Goal: Check status: Check status

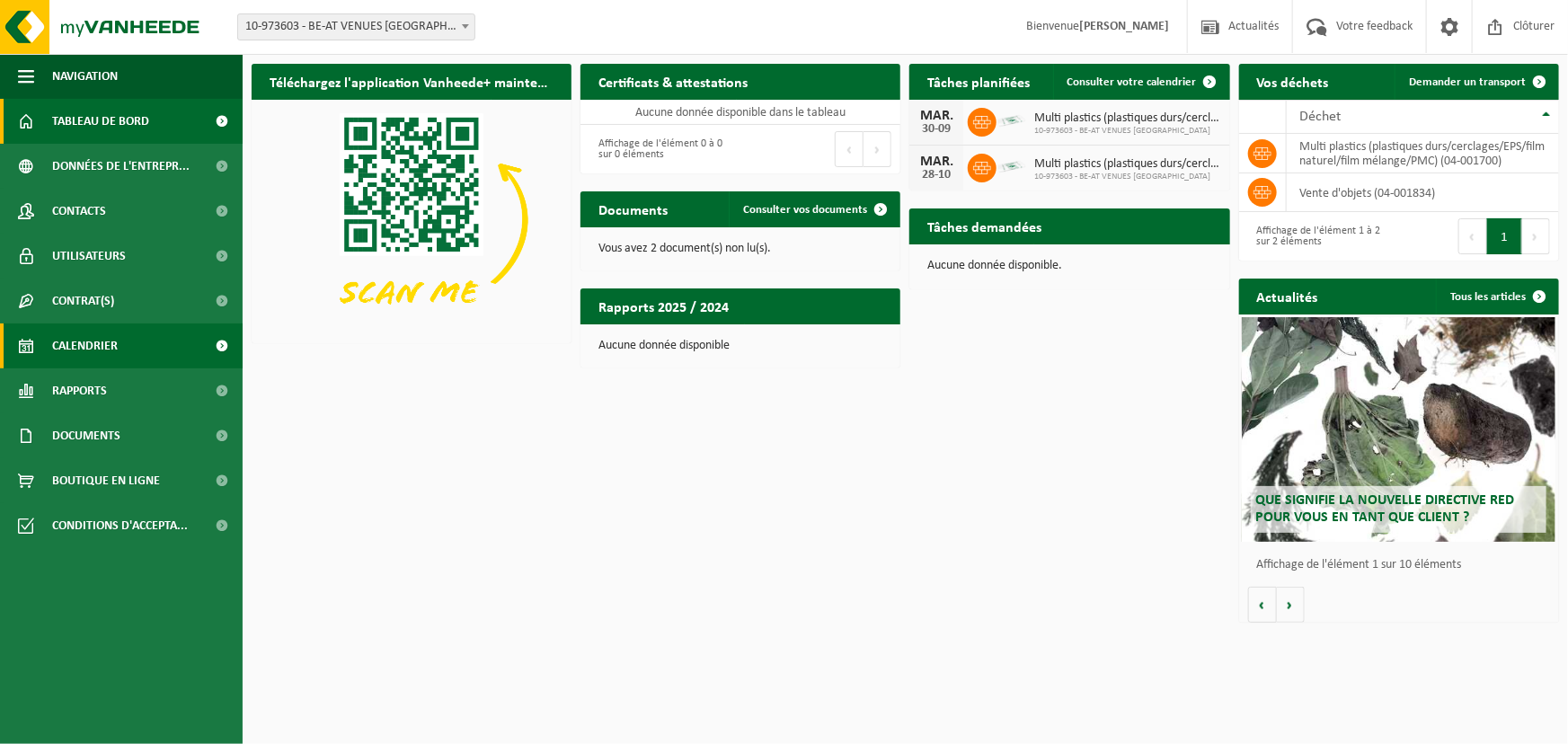
click at [117, 350] on link "Calendrier" at bounding box center [121, 346] width 243 height 45
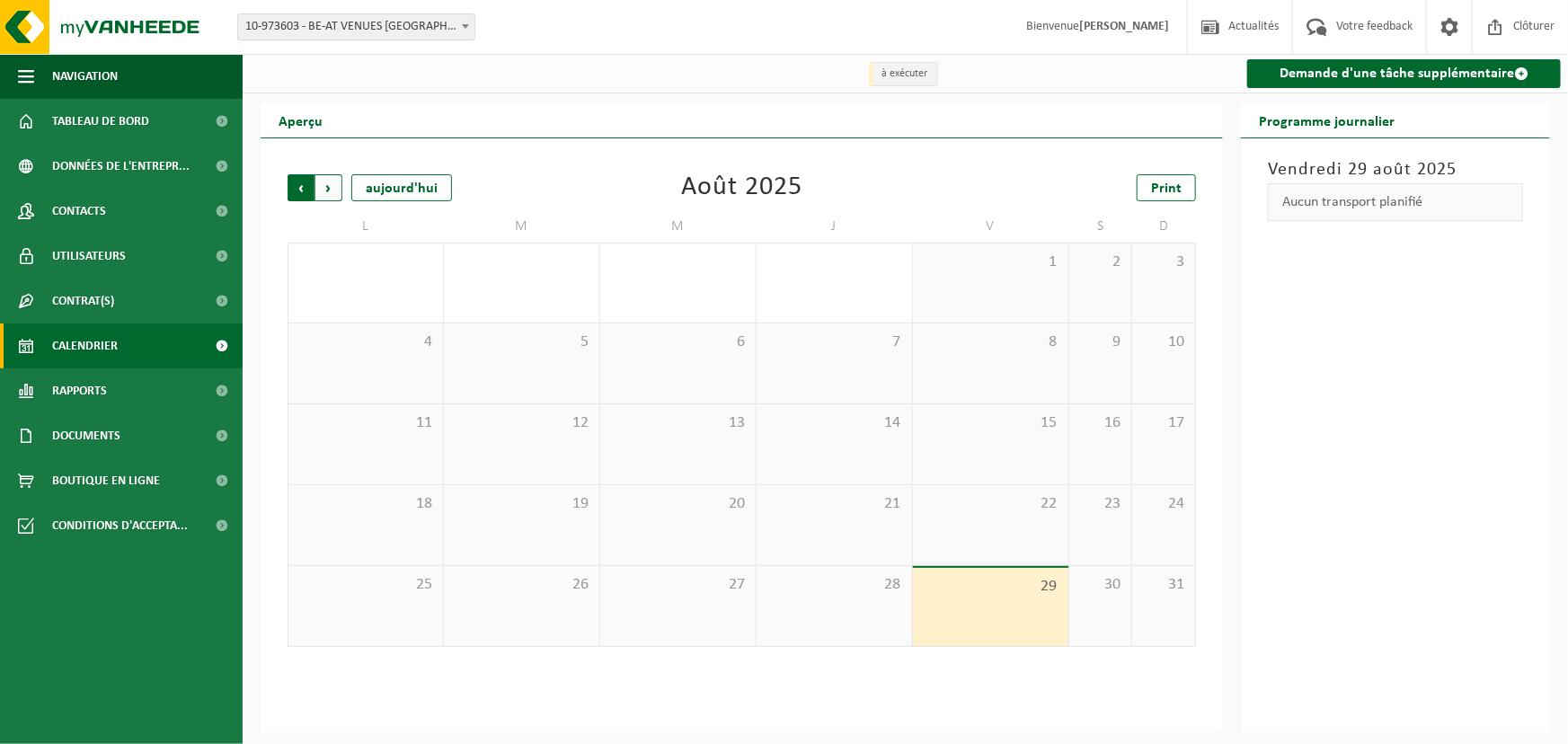
click at [333, 186] on span "Suivant" at bounding box center [328, 187] width 27 height 27
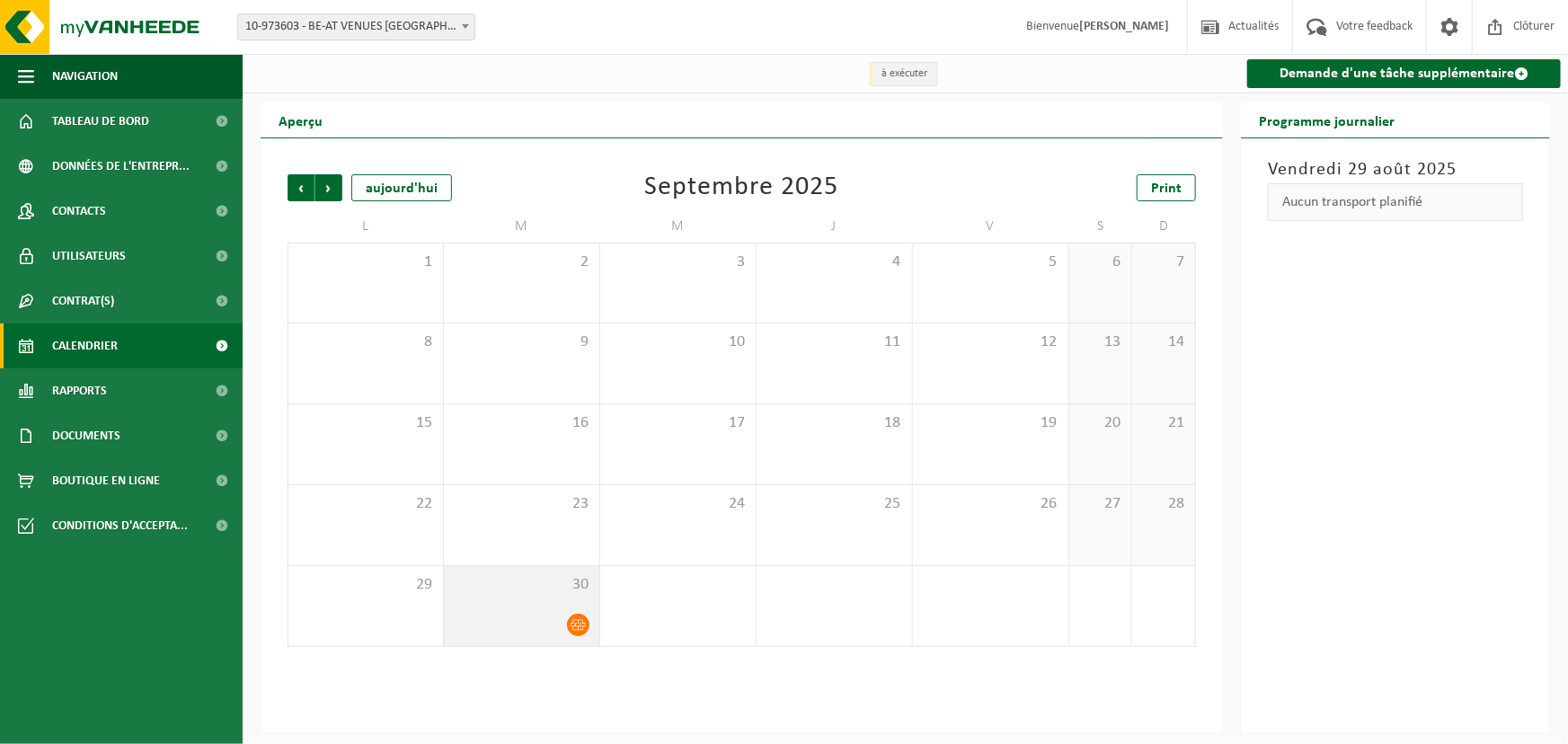
click at [577, 626] on icon at bounding box center [578, 624] width 16 height 16
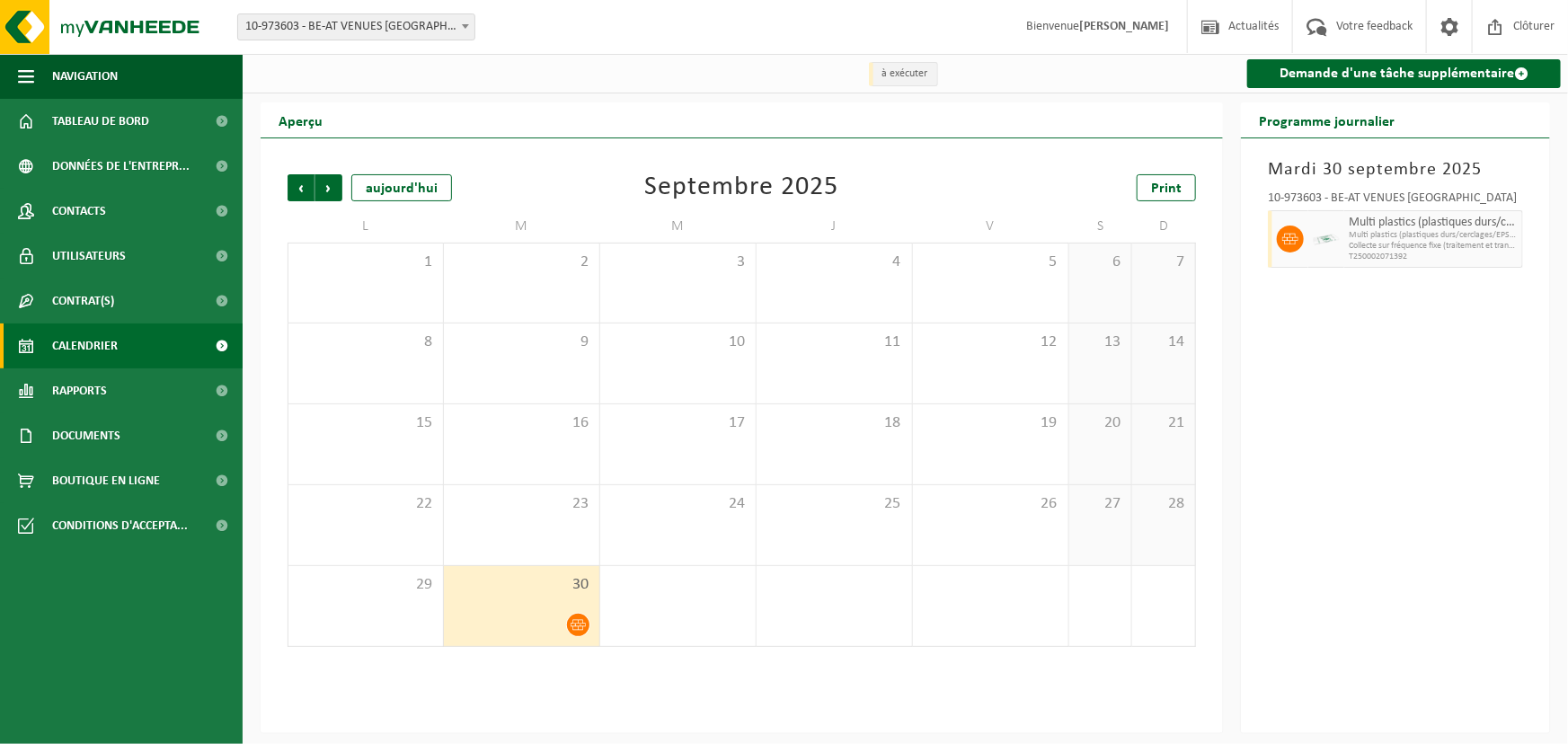
click at [642, 679] on div "Précédent Suivant [DATE] [DATE] Print L M M J V S D 1 2 3 4 5 6 7 8 9 10 11 12 …" at bounding box center [742, 435] width 962 height 595
click at [329, 187] on span "Suivant" at bounding box center [328, 187] width 27 height 27
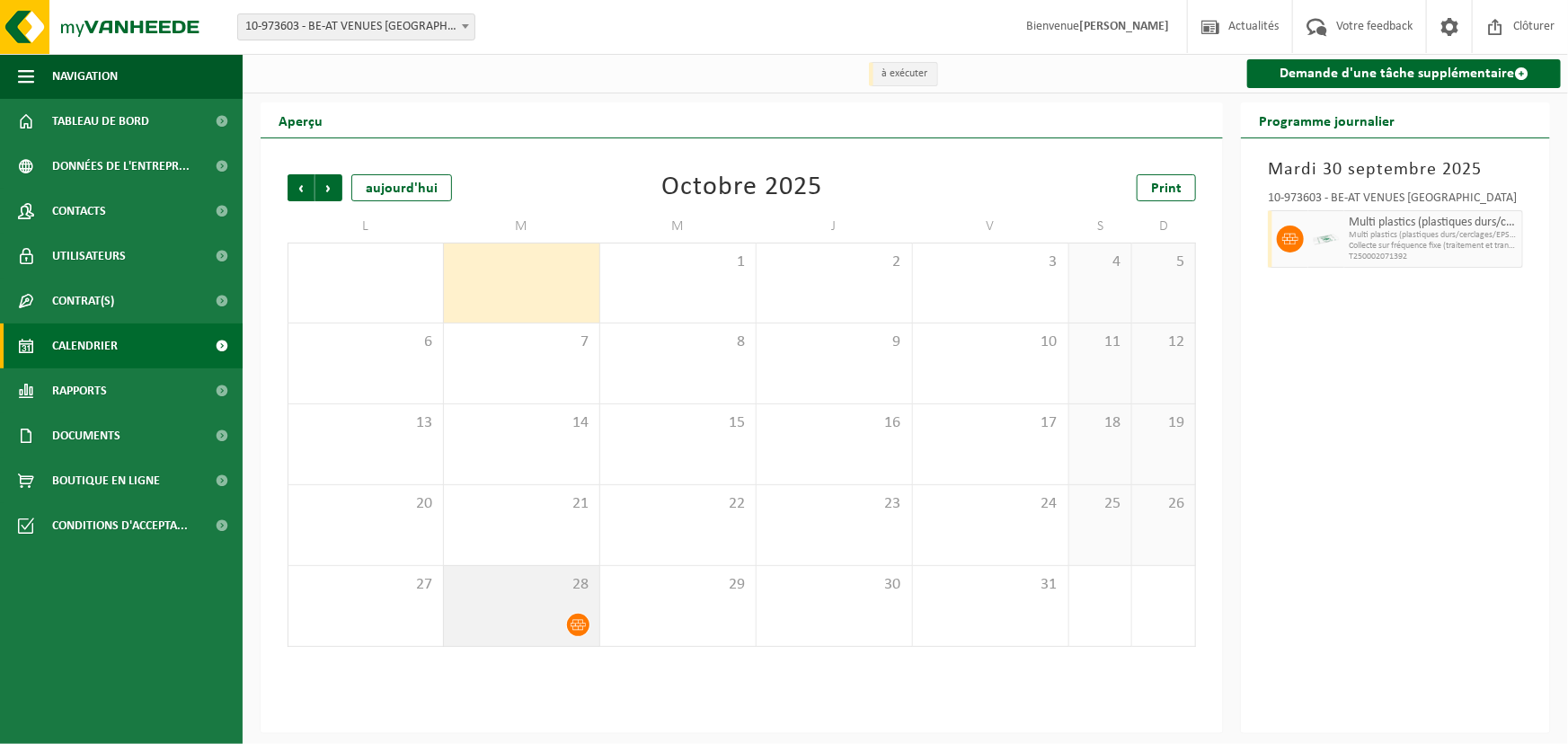
click at [530, 587] on span "28" at bounding box center [521, 585] width 137 height 19
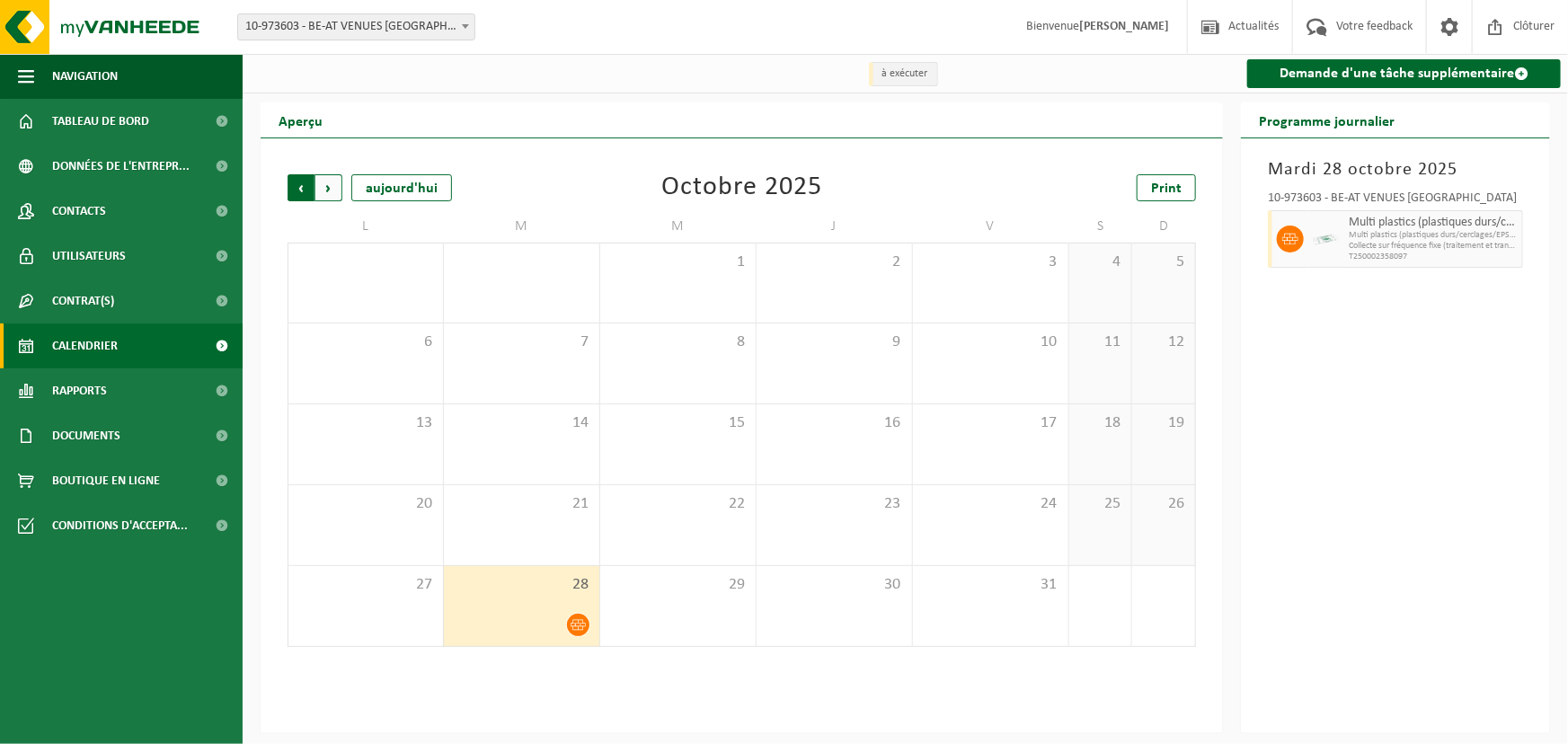
click at [333, 193] on span "Suivant" at bounding box center [328, 187] width 27 height 27
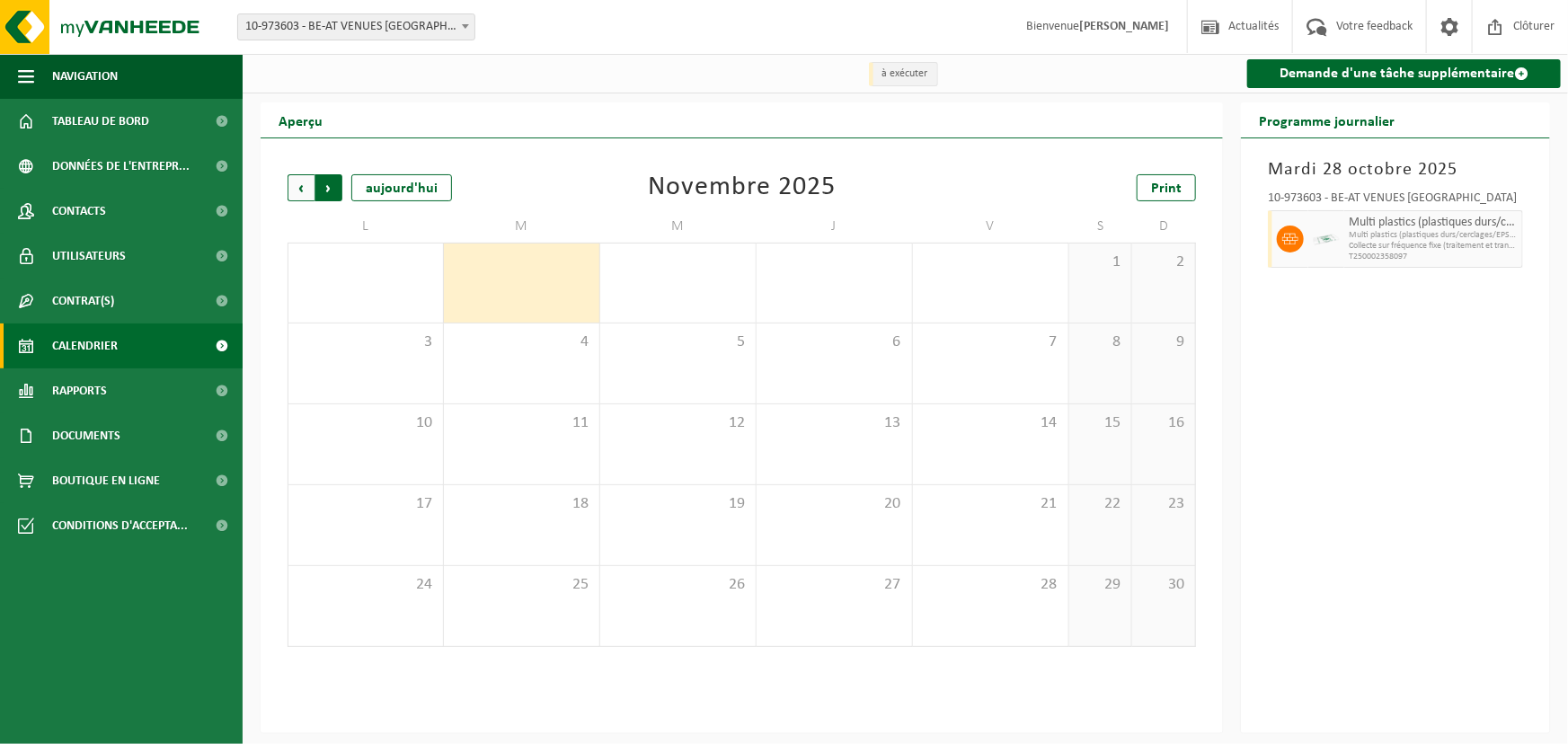
click at [298, 188] on span "Précédent" at bounding box center [301, 187] width 27 height 27
